Goal: Find specific page/section: Find specific page/section

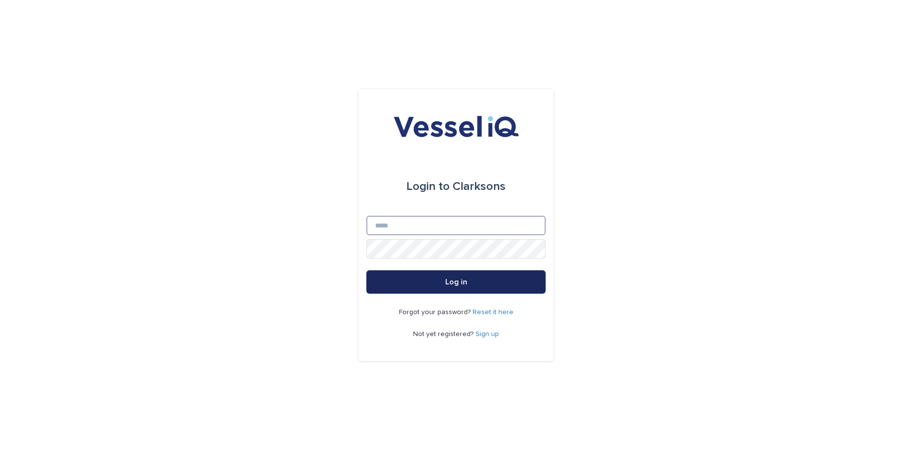
type input "**********"
click at [460, 279] on span "Log in" at bounding box center [456, 282] width 22 height 8
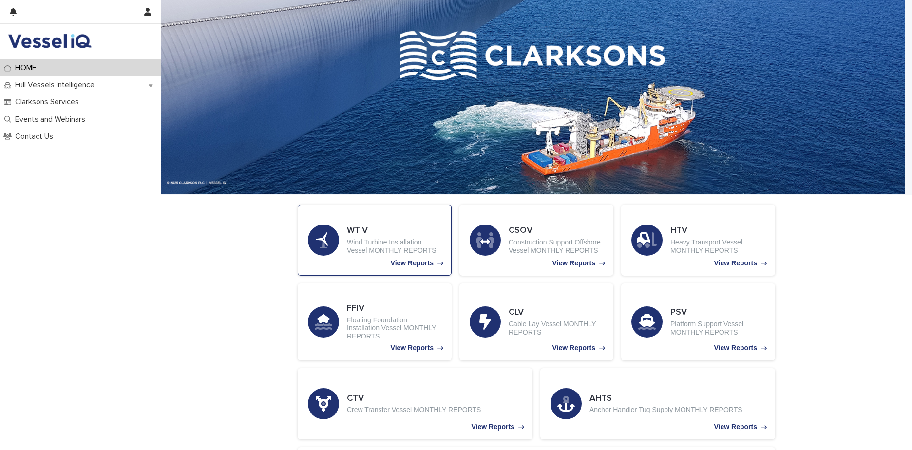
click at [388, 238] on div "WTIV Wind Turbine Installation Vessel MONTHLY REPORTS" at bounding box center [394, 240] width 95 height 29
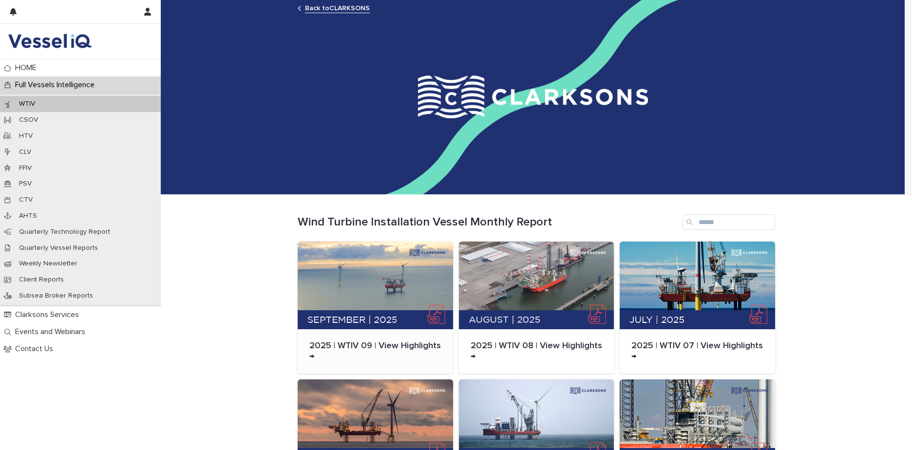
click at [337, 282] on div at bounding box center [375, 286] width 155 height 88
